Goal: Task Accomplishment & Management: Complete application form

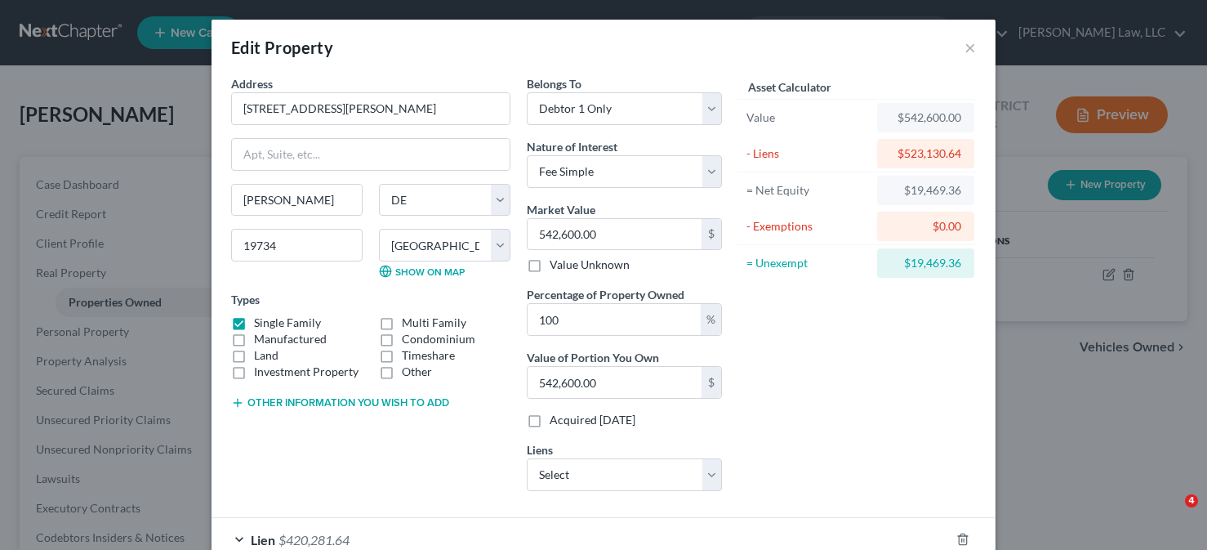
select select "7"
select select "1"
select select "0"
select select "39"
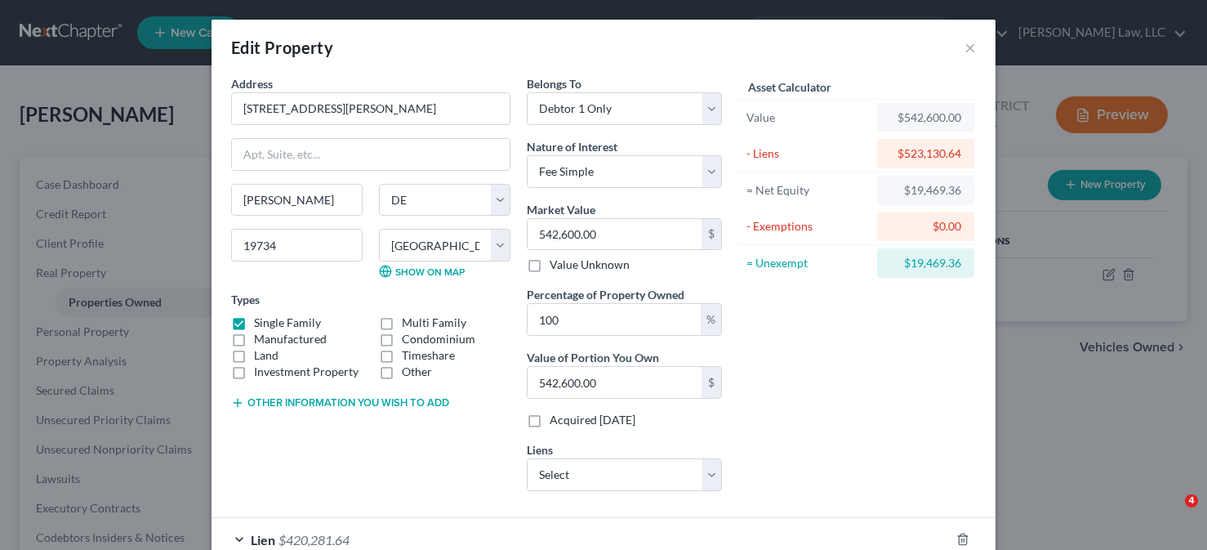
select select "0"
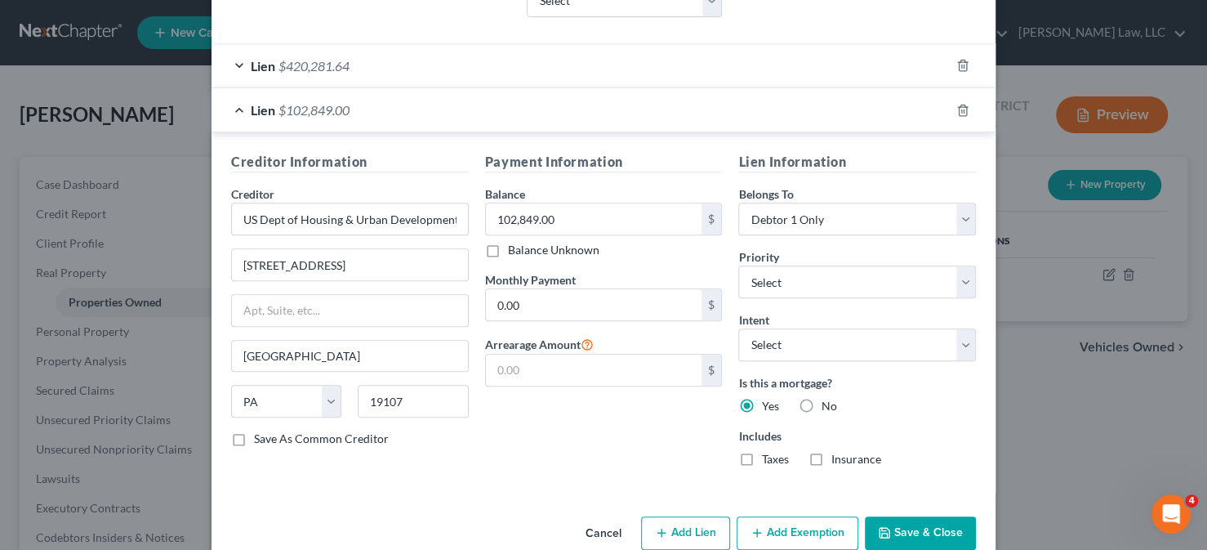
scroll to position [501, 0]
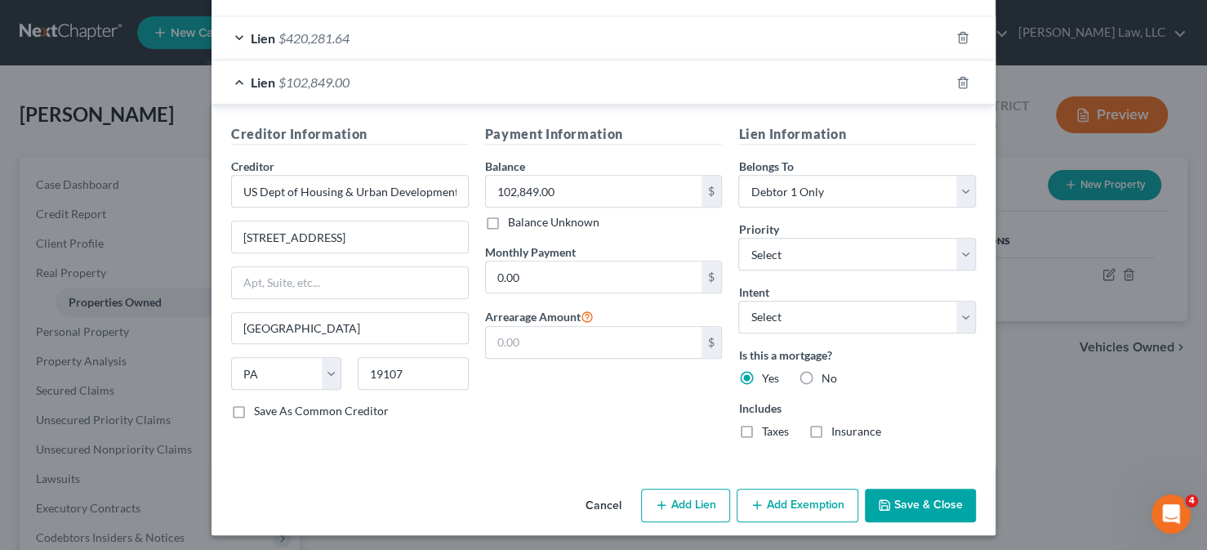
click at [779, 504] on button "Add Exemption" at bounding box center [798, 505] width 122 height 34
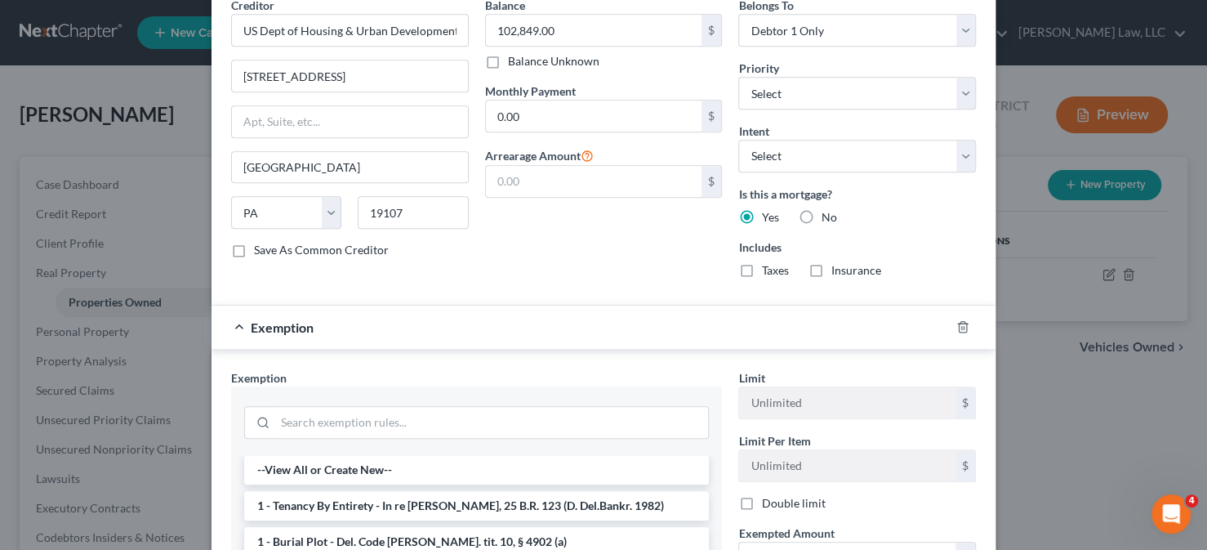
scroll to position [746, 0]
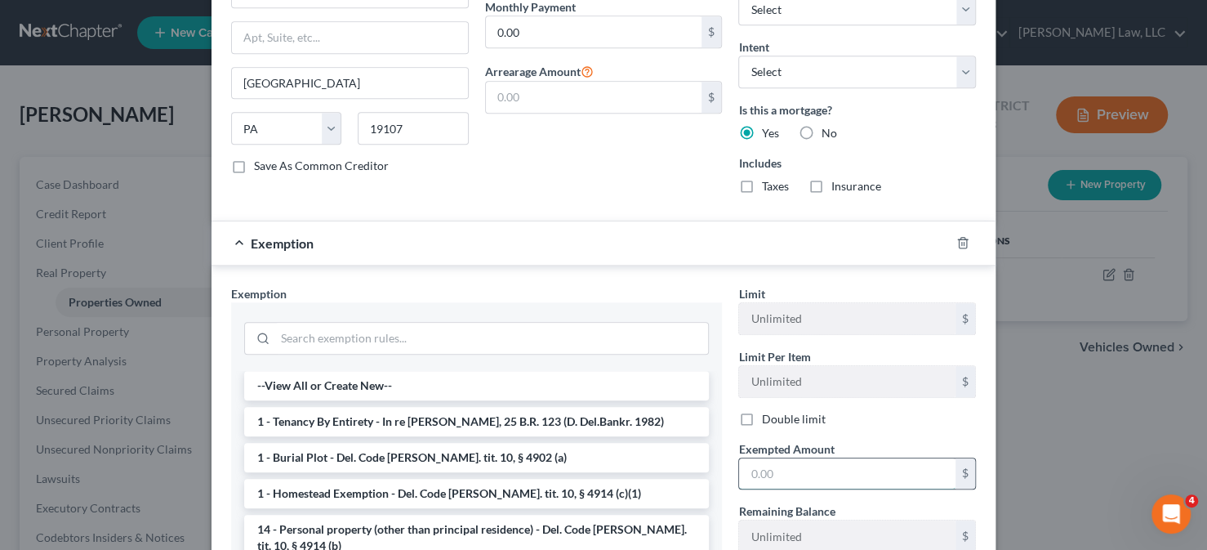
click at [810, 477] on input "text" at bounding box center [847, 473] width 216 height 31
type input "19,469.36"
click at [411, 488] on li "1 - Homestead Exemption - Del. Code [PERSON_NAME]. tit. 10, § 4914 (c)(1)" at bounding box center [476, 493] width 465 height 29
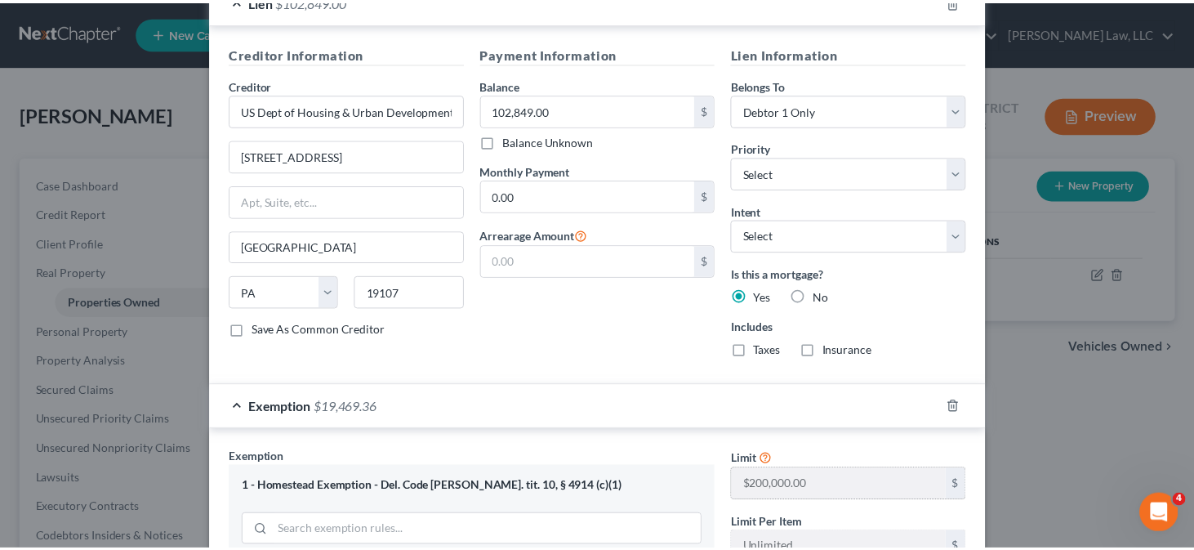
scroll to position [861, 0]
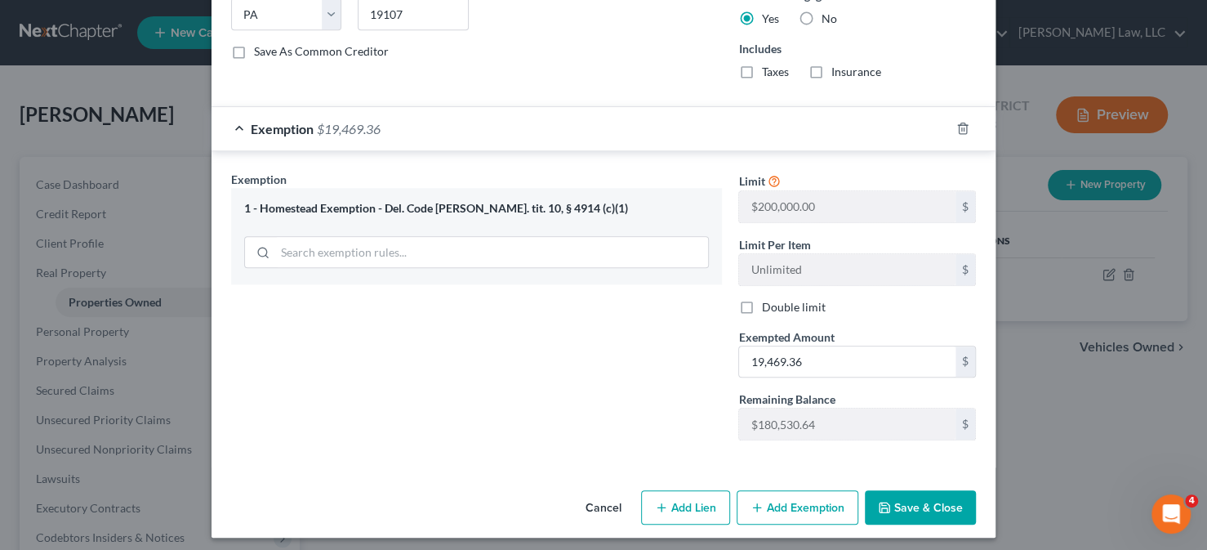
click at [932, 498] on button "Save & Close" at bounding box center [920, 507] width 111 height 34
